Goal: Information Seeking & Learning: Learn about a topic

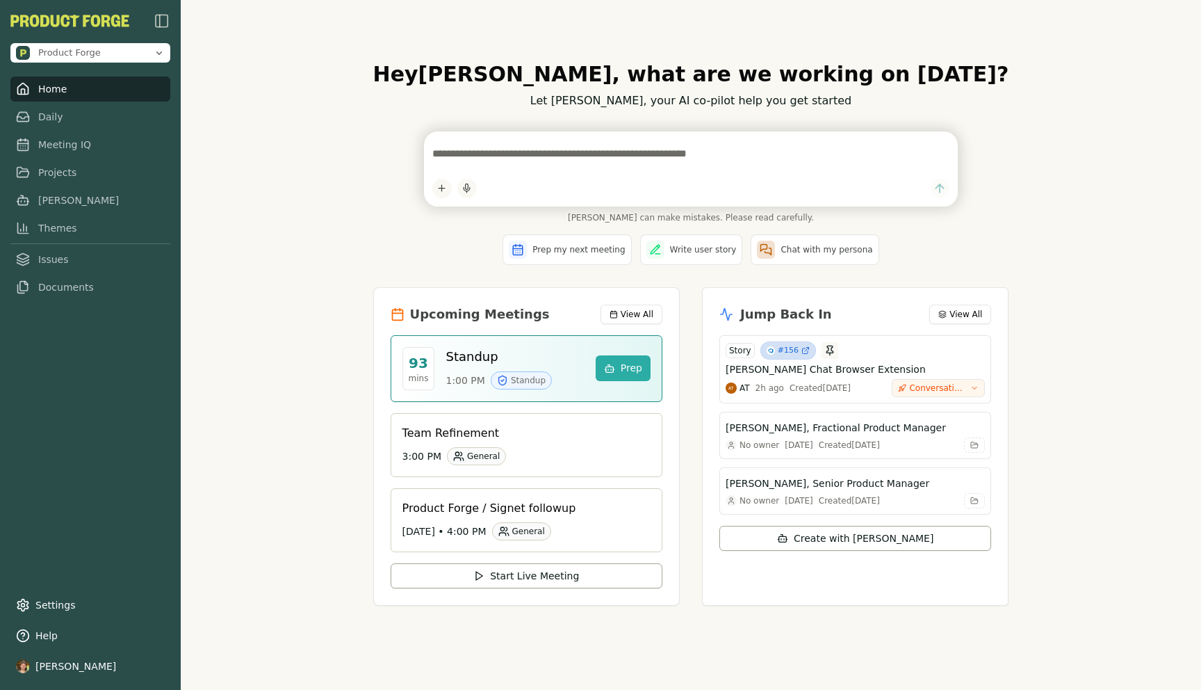
click at [243, 221] on div "Hey Luke , what are we working on today? Let Smith, your AI co-pilot help you g…" at bounding box center [691, 345] width 1021 height 690
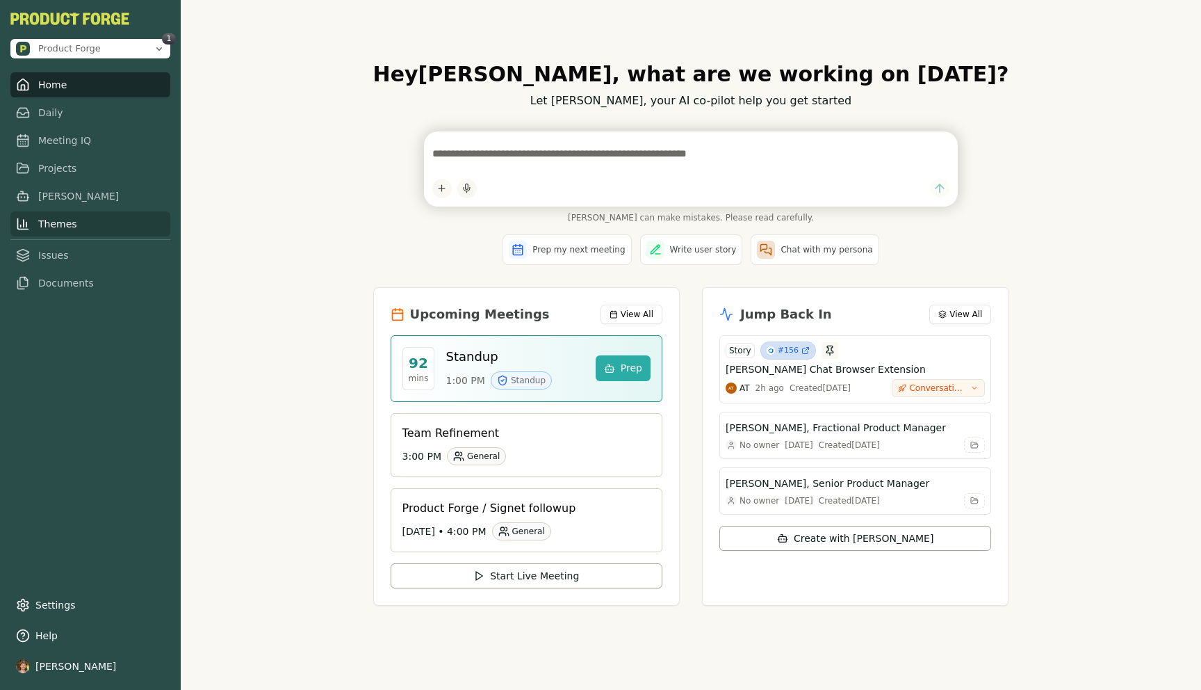
click at [63, 222] on link "Themes" at bounding box center [90, 223] width 160 height 25
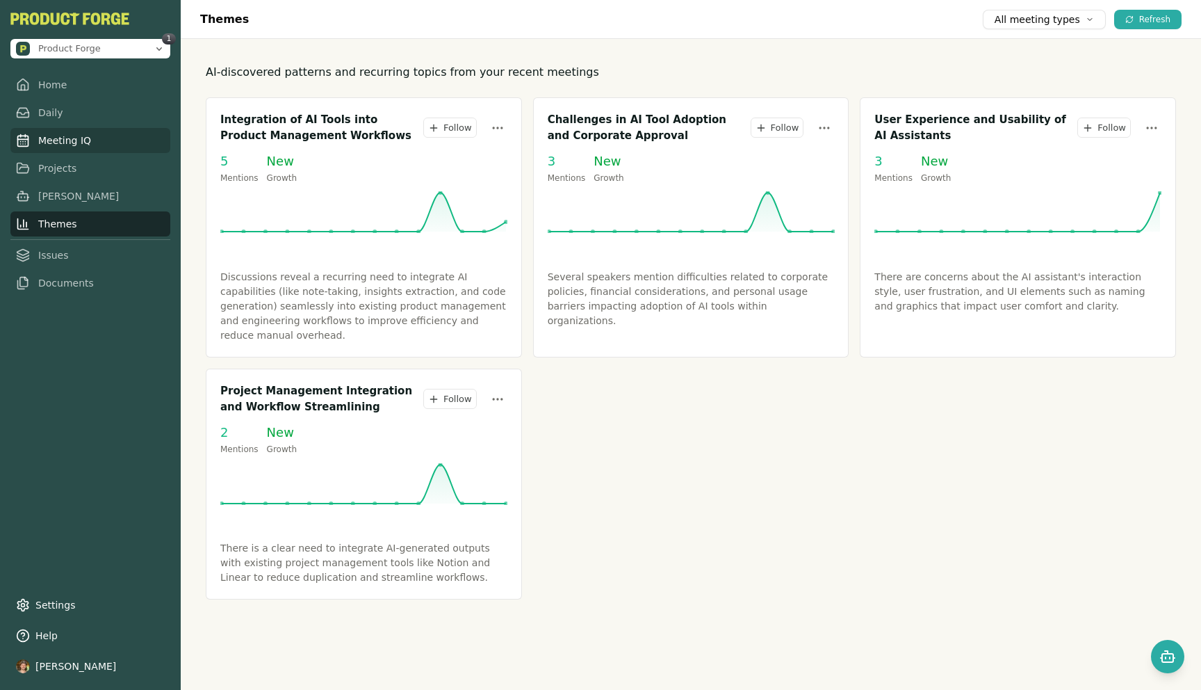
click at [63, 148] on link "Meeting IQ" at bounding box center [90, 140] width 160 height 25
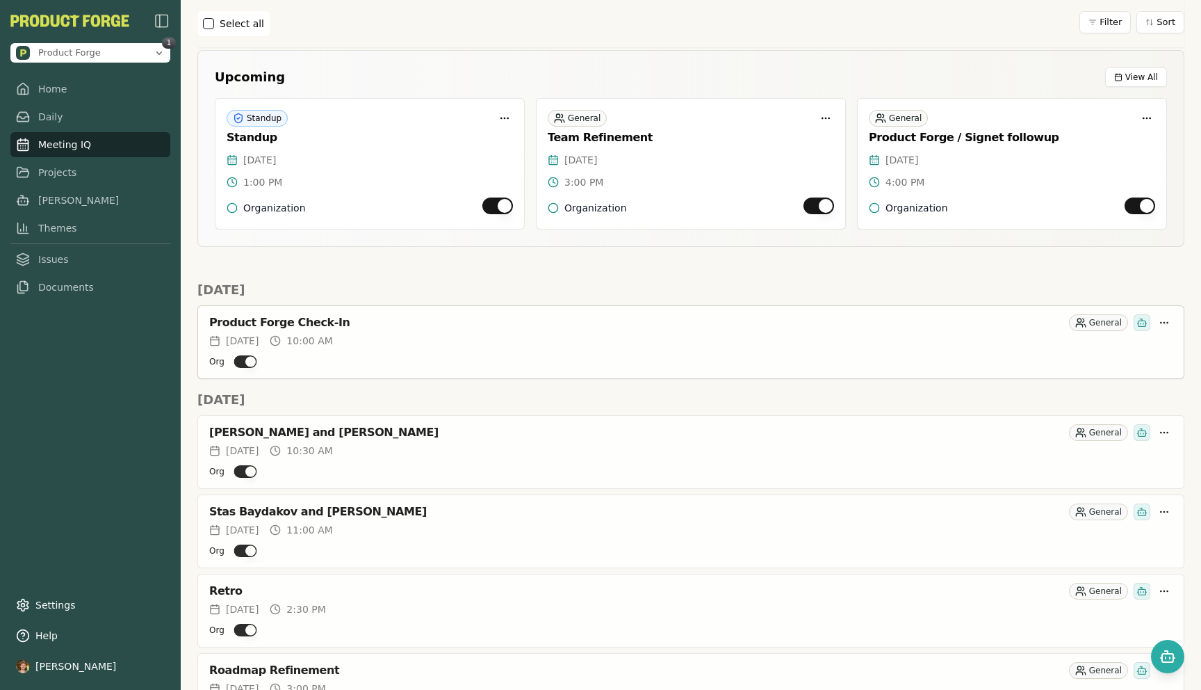
scroll to position [124, 0]
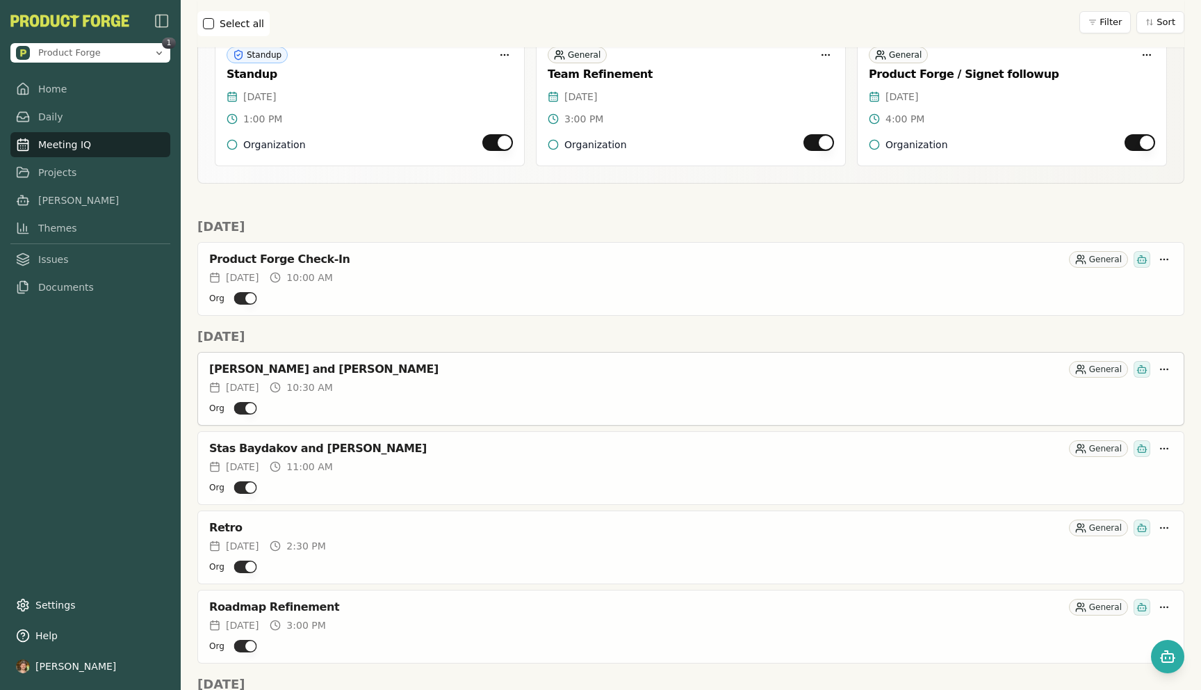
click at [314, 365] on div "[PERSON_NAME] and [PERSON_NAME]" at bounding box center [636, 369] width 854 height 14
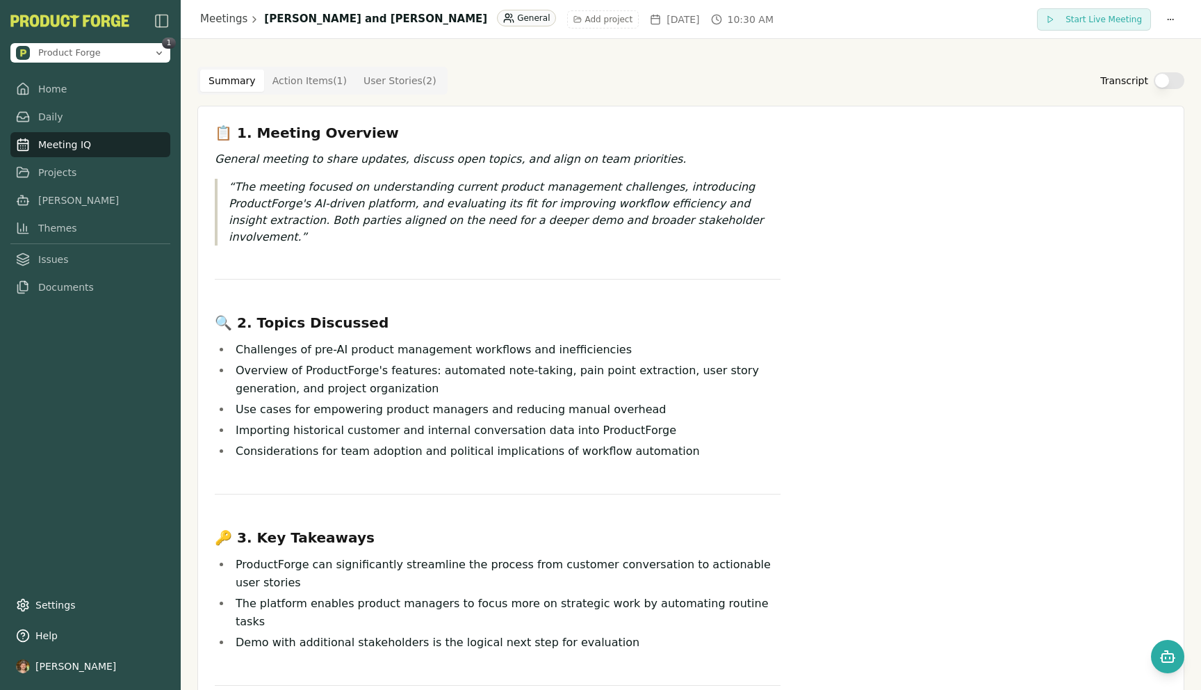
click at [1158, 72] on button "Transcript" at bounding box center [1169, 80] width 31 height 17
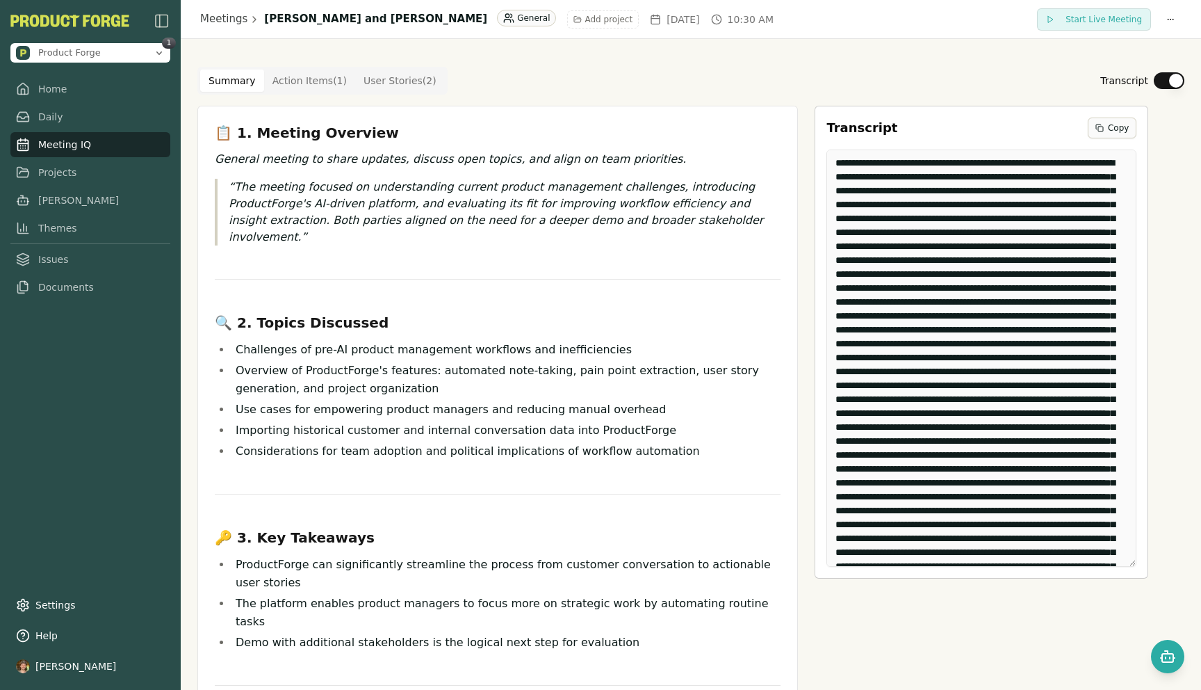
click at [1104, 121] on button "Copy" at bounding box center [1112, 127] width 49 height 21
click at [106, 54] on span "Product Forge" at bounding box center [82, 53] width 132 height 14
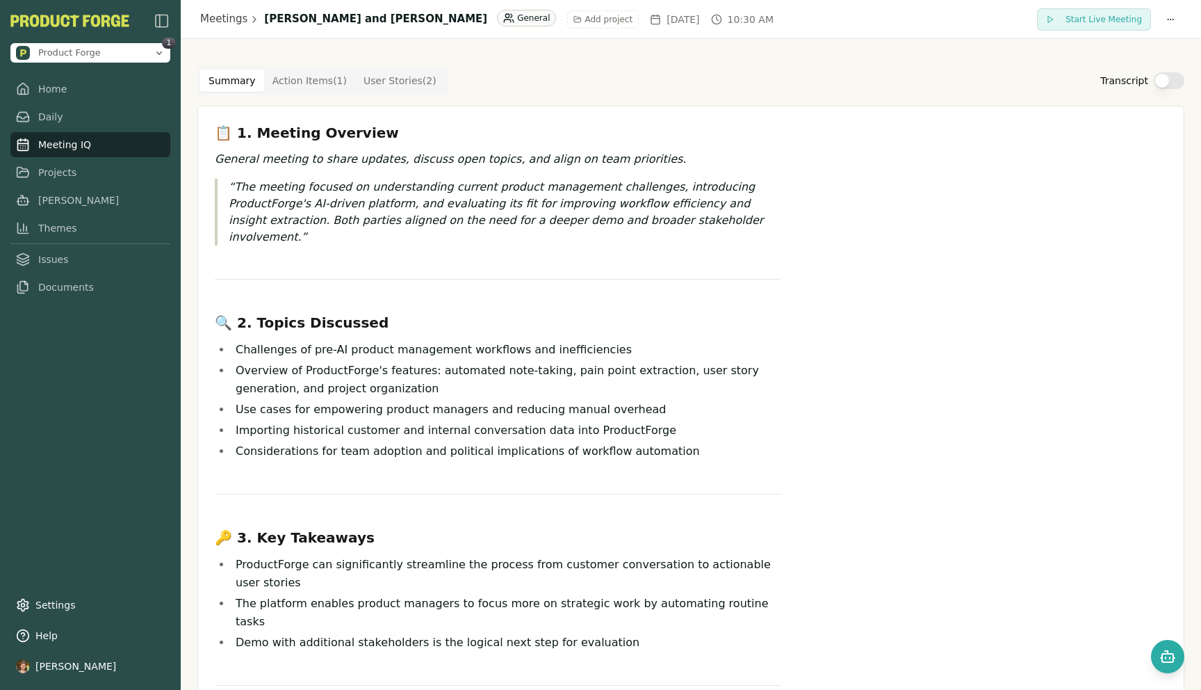
click at [608, 49] on div "Summary Action Items ( 1 ) User Stories ( 2 ) Transcript 📋 1. Meeting Overview …" at bounding box center [691, 624] width 1021 height 1171
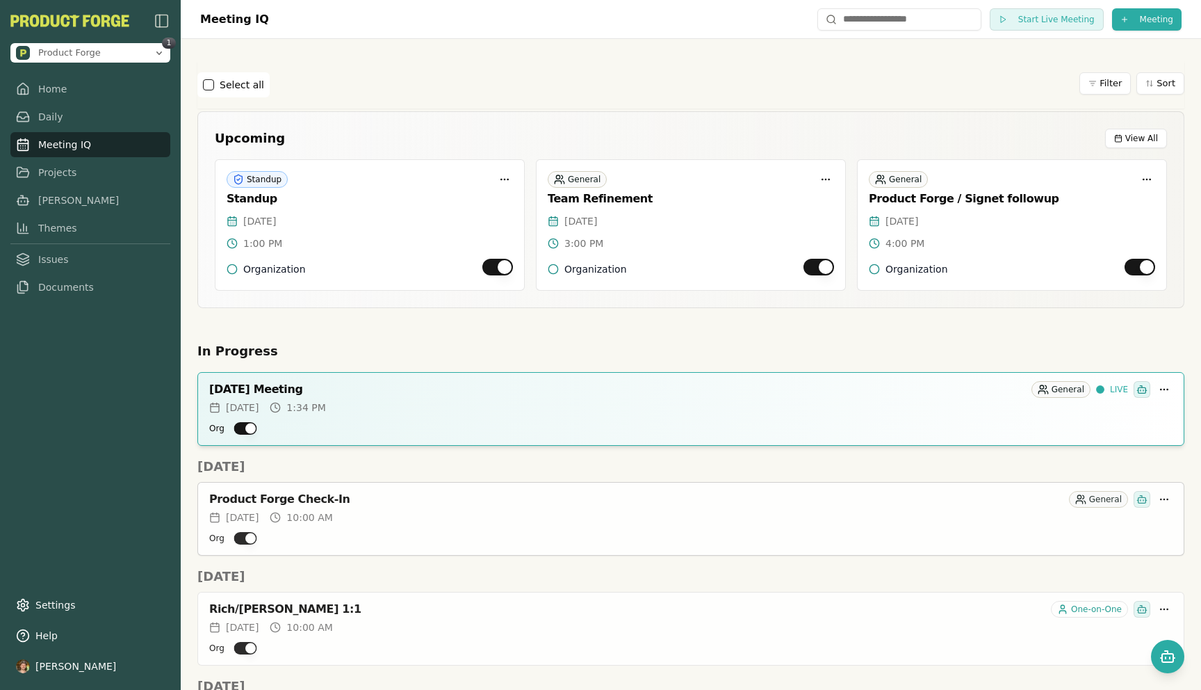
click at [574, 518] on div "Mon, Oct 06, 2025 10:00 AM" at bounding box center [691, 517] width 964 height 14
click at [350, 383] on div "October 02, 2025 Meeting" at bounding box center [617, 389] width 817 height 14
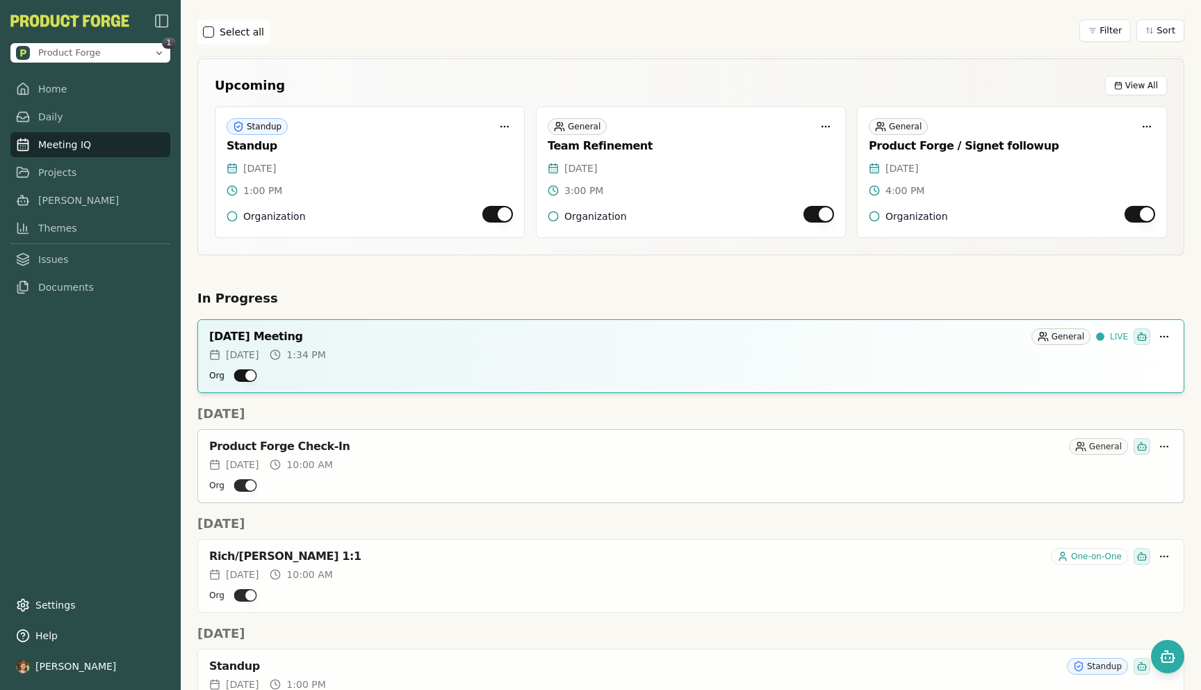
scroll to position [67, 0]
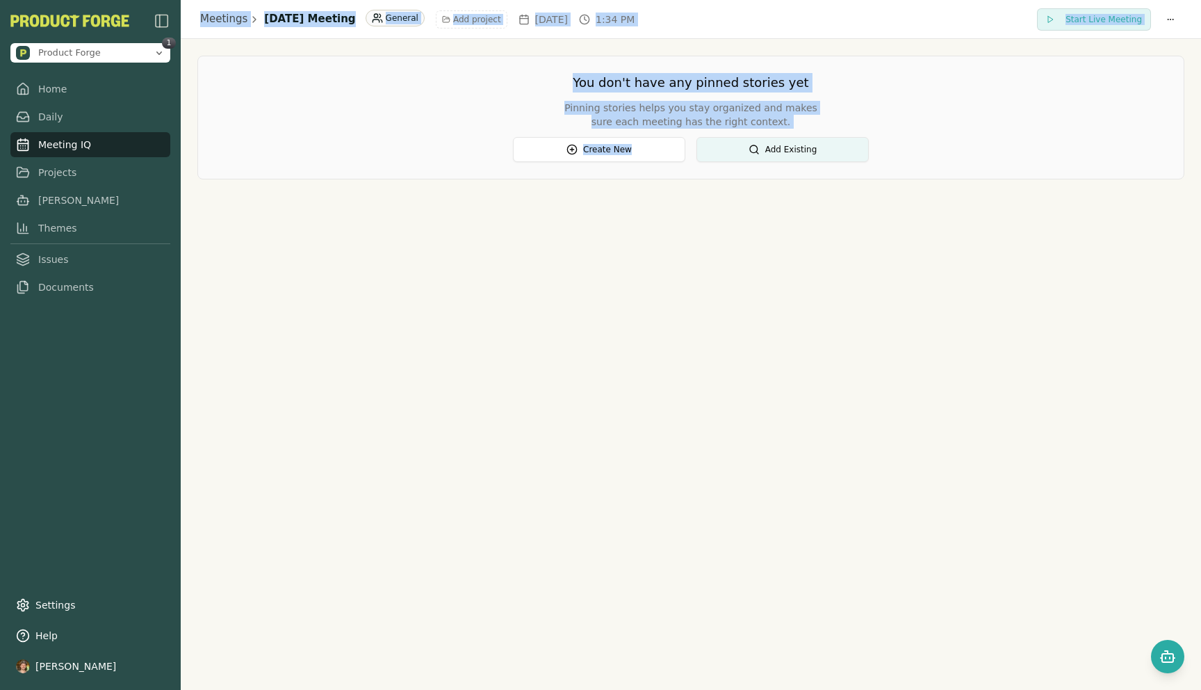
drag, startPoint x: 349, startPoint y: 485, endPoint x: 1, endPoint y: -21, distance: 614.0
click at [1, 0] on html "Product Forge 1 Home Daily Meeting IQ Projects Smith Themes Issues Documents Se…" at bounding box center [600, 345] width 1201 height 690
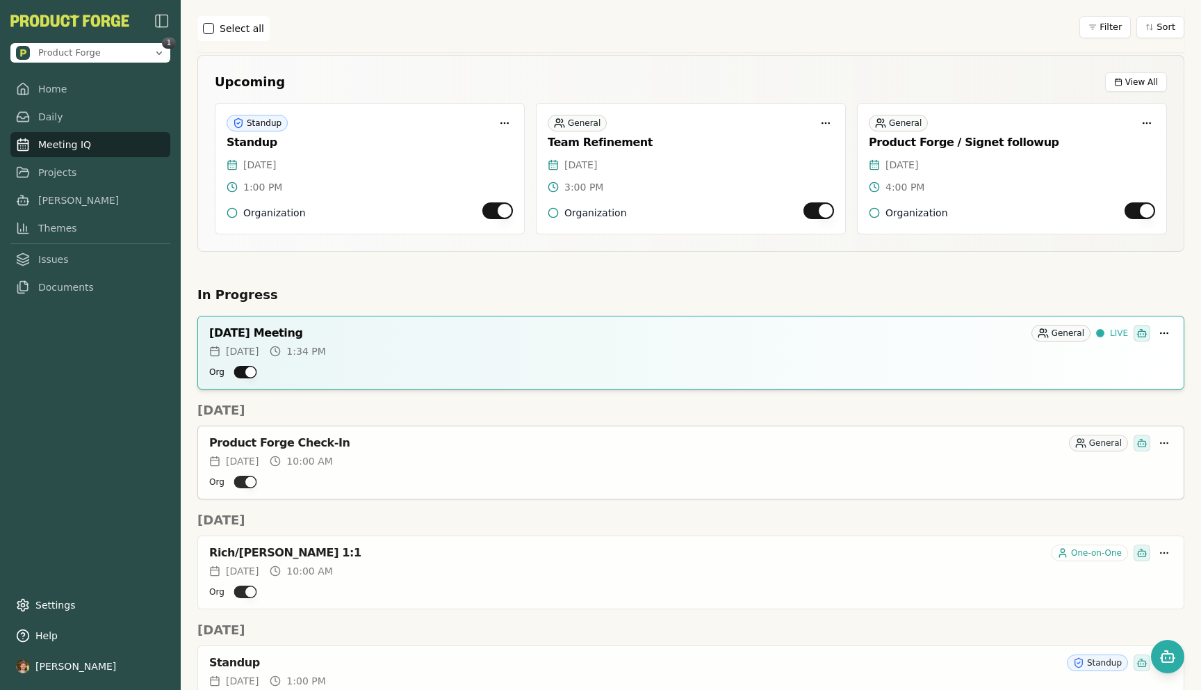
click at [455, 539] on div "Rich/Adam 1:1 One-on-One" at bounding box center [691, 550] width 986 height 28
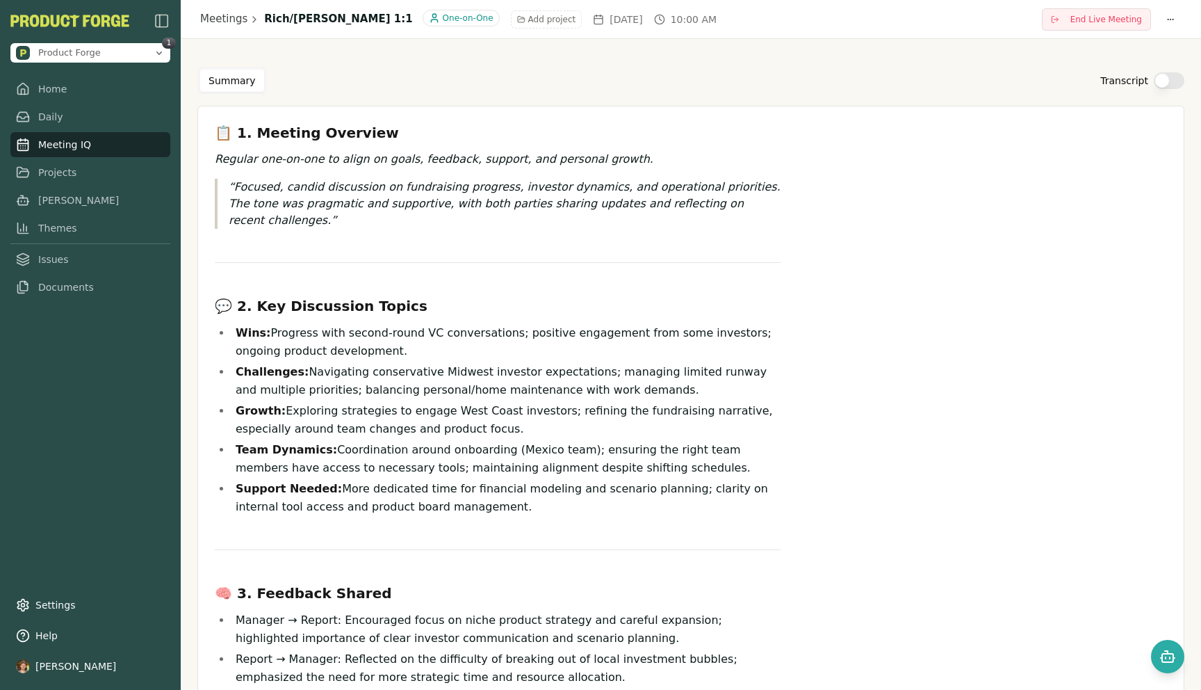
click at [1166, 81] on button "Transcript" at bounding box center [1169, 80] width 31 height 17
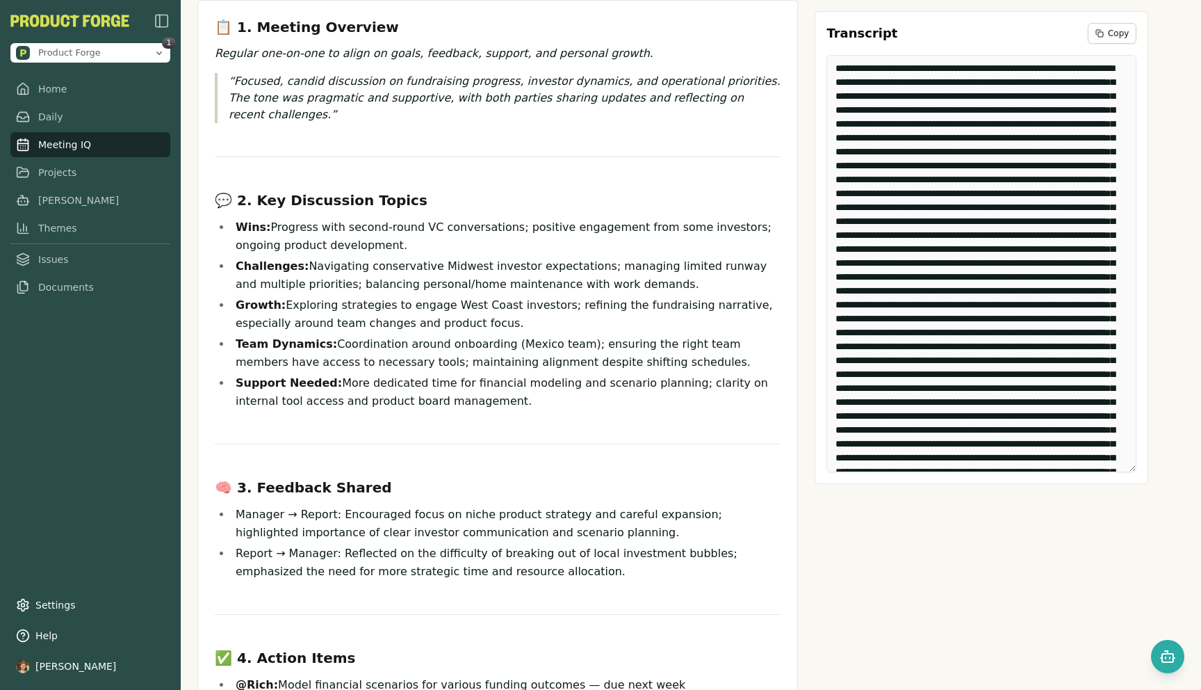
scroll to position [368, 0]
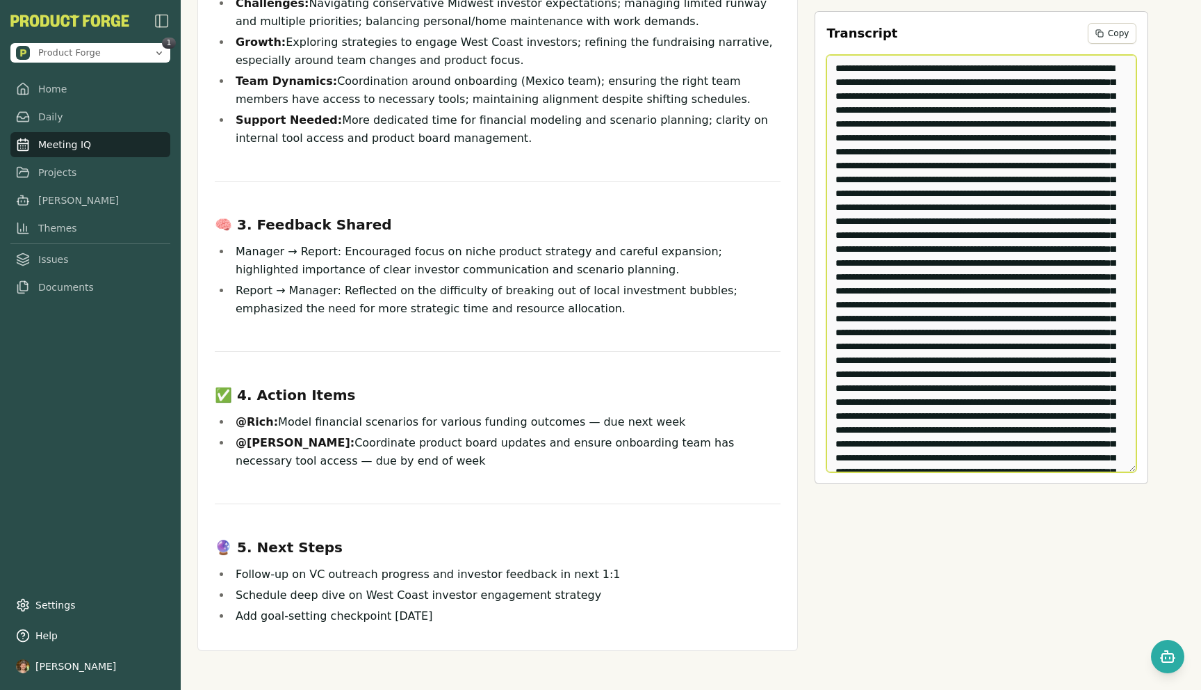
click at [946, 261] on textarea "Edit Transcript" at bounding box center [982, 263] width 310 height 417
click at [948, 261] on textarea "Edit Transcript" at bounding box center [982, 263] width 310 height 417
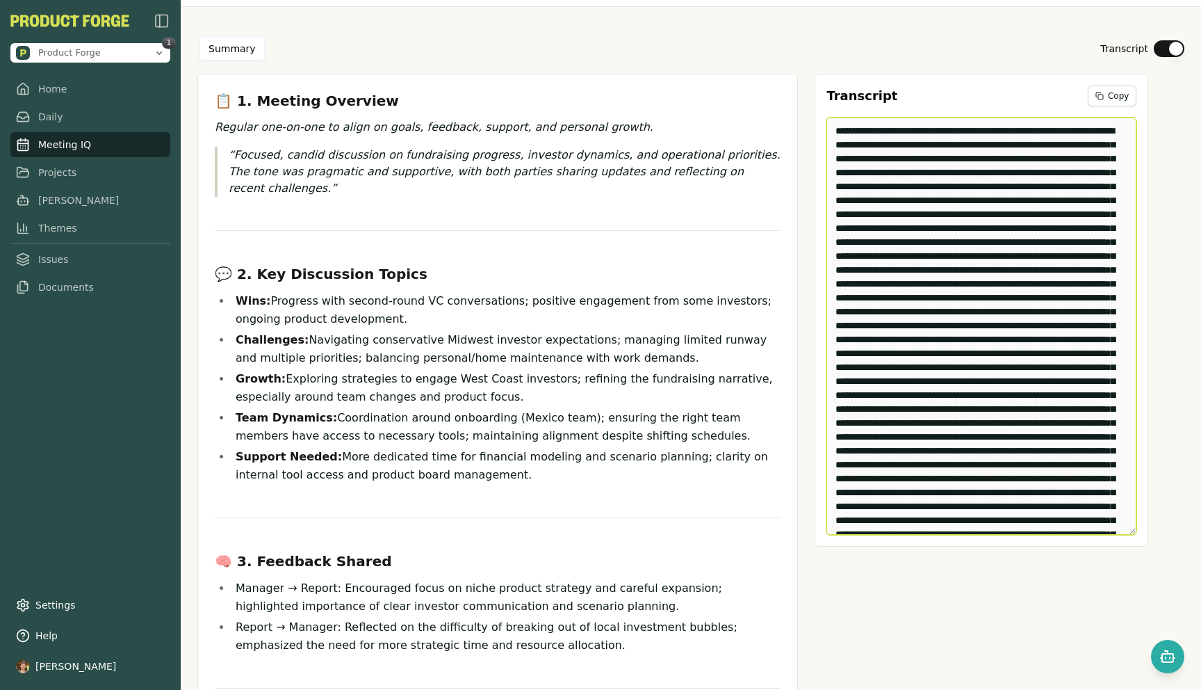
scroll to position [0, 0]
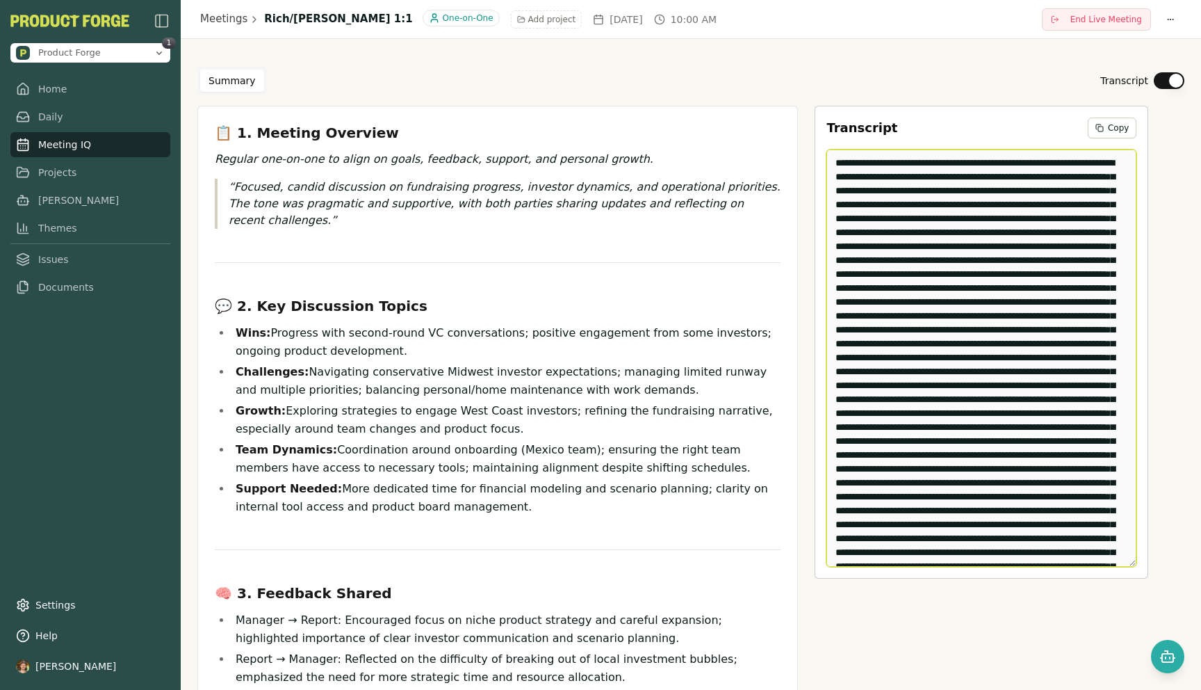
click at [957, 228] on textarea "Edit Transcript" at bounding box center [982, 357] width 310 height 417
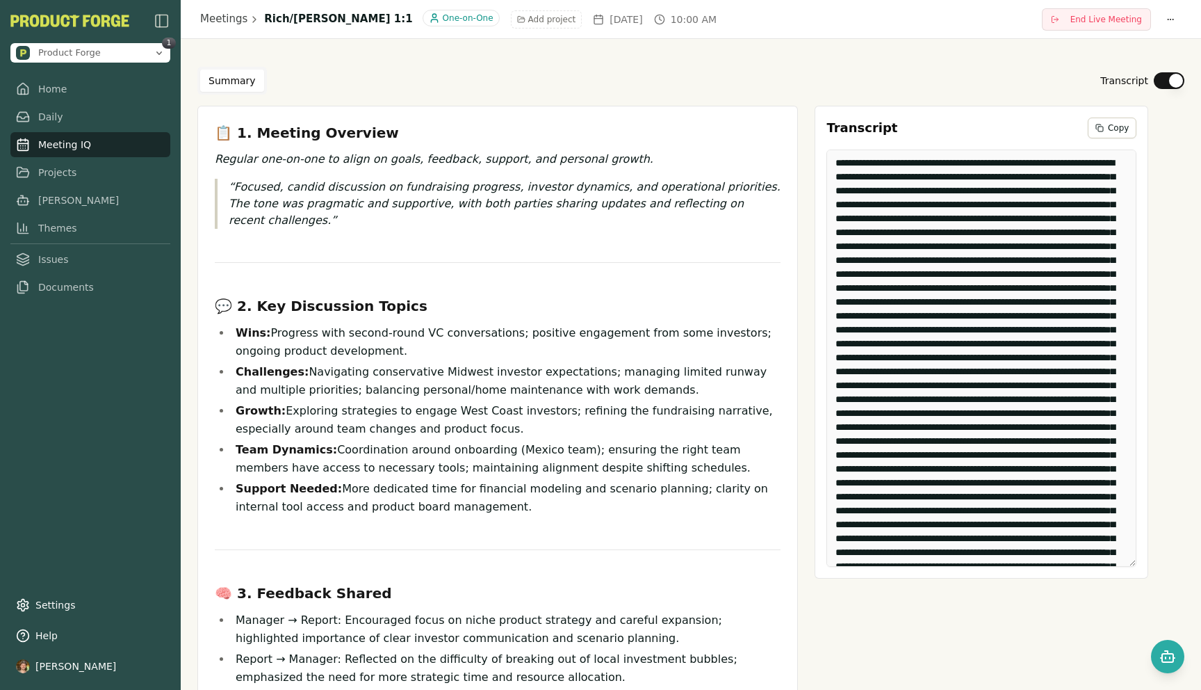
click at [818, 76] on div "Summary Transcript" at bounding box center [690, 81] width 987 height 28
click at [202, 22] on link "Meetings" at bounding box center [223, 19] width 47 height 16
